Goal: Task Accomplishment & Management: Manage account settings

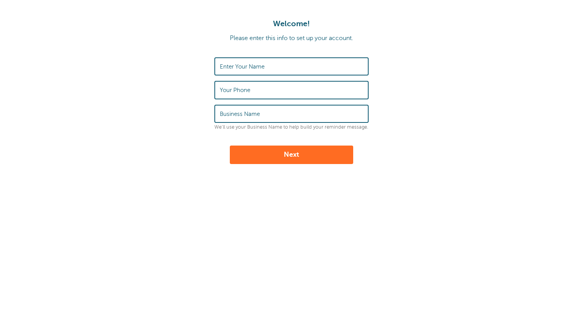
click at [215, 72] on div "Enter Your Name" at bounding box center [291, 66] width 154 height 18
click at [226, 69] on label "Enter Your Name" at bounding box center [242, 66] width 45 height 7
click at [226, 69] on input "Enter Your Name" at bounding box center [291, 66] width 143 height 17
type input "Jonathan Zacks"
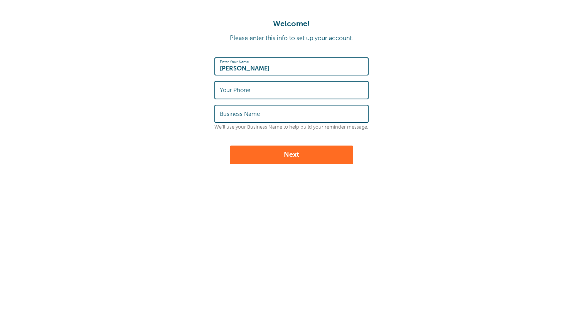
type input "9174553539"
type input "GoReminders"
click at [298, 148] on button "Next" at bounding box center [291, 155] width 123 height 19
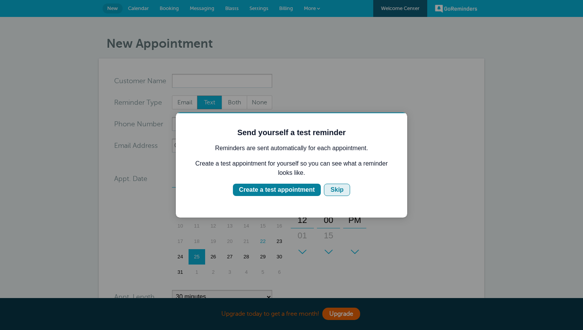
click at [338, 186] on div "Skip" at bounding box center [336, 189] width 13 height 9
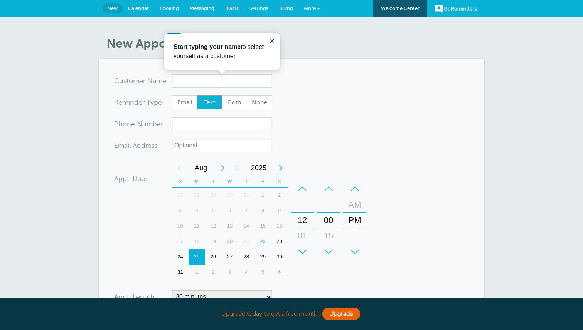
click at [287, 7] on span "Billing" at bounding box center [286, 8] width 14 height 6
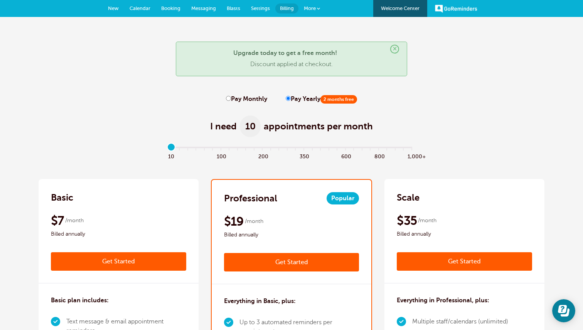
click at [310, 7] on span "More" at bounding box center [310, 8] width 12 height 6
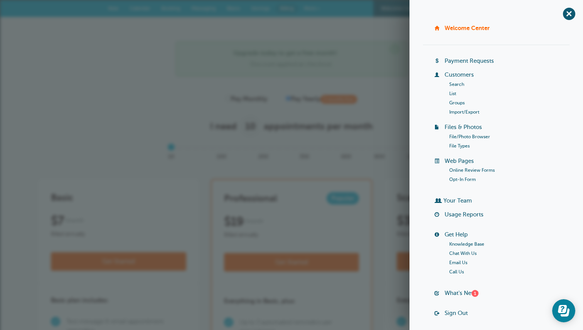
click at [394, 58] on div "× Upgrade today to get a free month! Discount applied at checkout." at bounding box center [291, 59] width 231 height 35
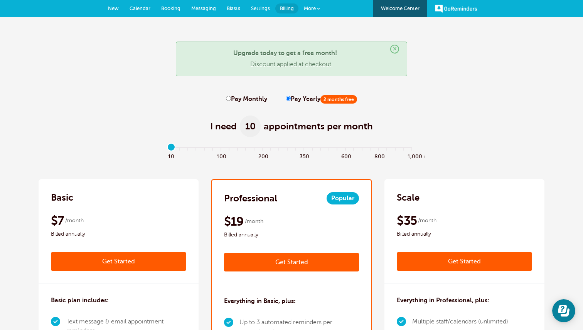
click at [254, 7] on span "Settings" at bounding box center [260, 8] width 19 height 6
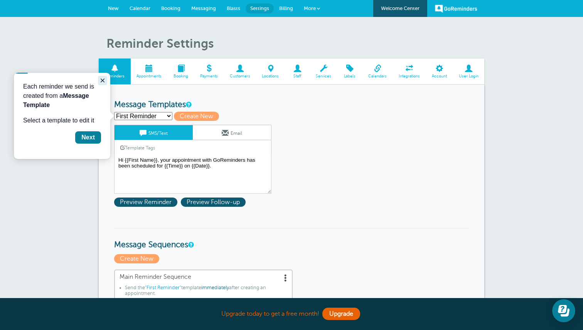
click at [106, 81] on button "Close guide" at bounding box center [102, 80] width 9 height 9
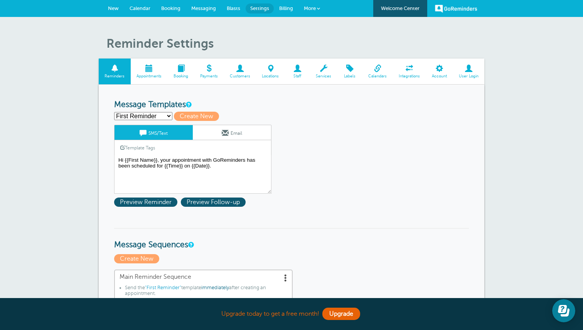
click at [472, 71] on span at bounding box center [469, 68] width 32 height 7
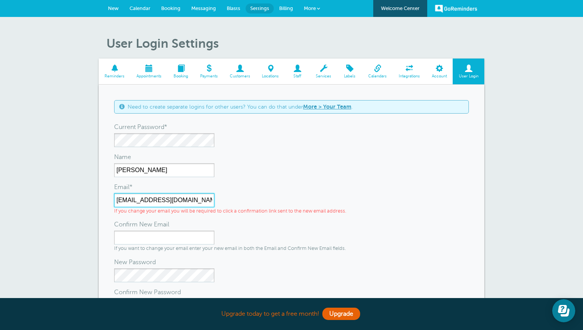
click at [169, 202] on input "[EMAIL_ADDRESS][DOMAIN_NAME]" at bounding box center [164, 201] width 100 height 14
click at [351, 189] on div "Email*" at bounding box center [291, 187] width 355 height 12
click at [282, 7] on span "Billing" at bounding box center [286, 8] width 14 height 6
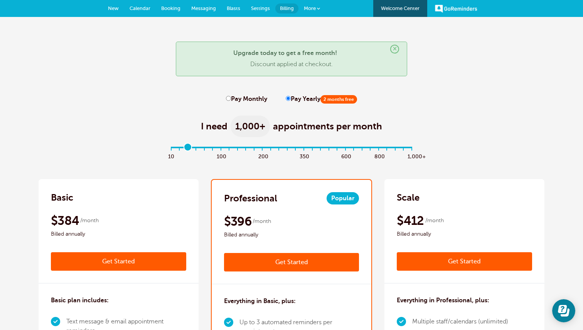
type input "0"
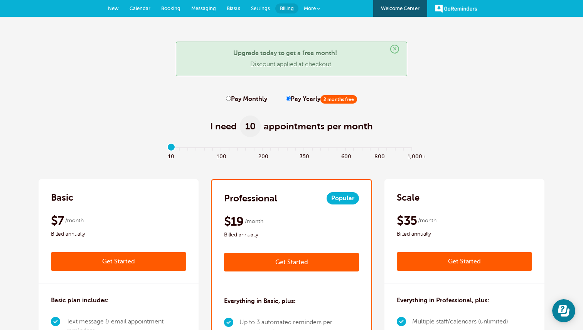
drag, startPoint x: 170, startPoint y: 145, endPoint x: 0, endPoint y: 235, distance: 192.7
click at [167, 150] on input "range" at bounding box center [292, 149] width 250 height 2
